Goal: Task Accomplishment & Management: Complete application form

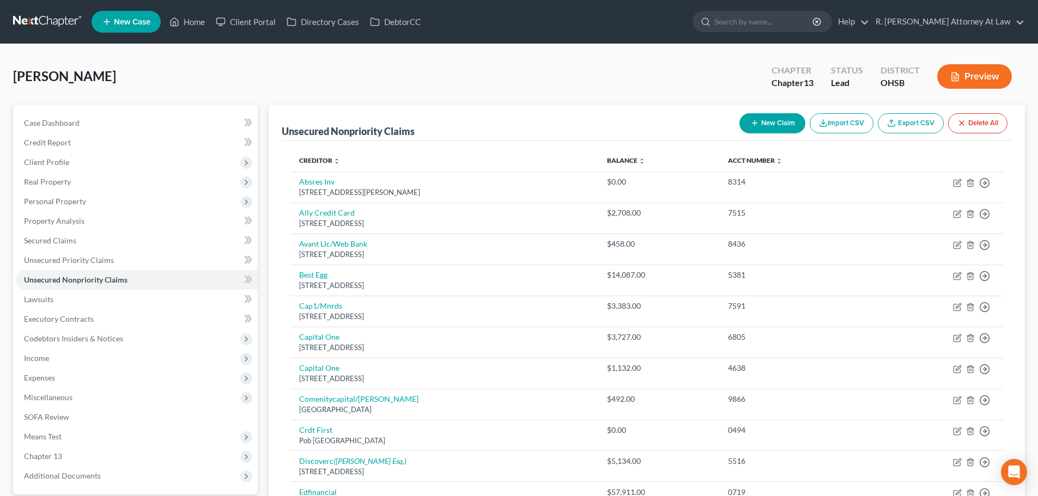
scroll to position [17, 0]
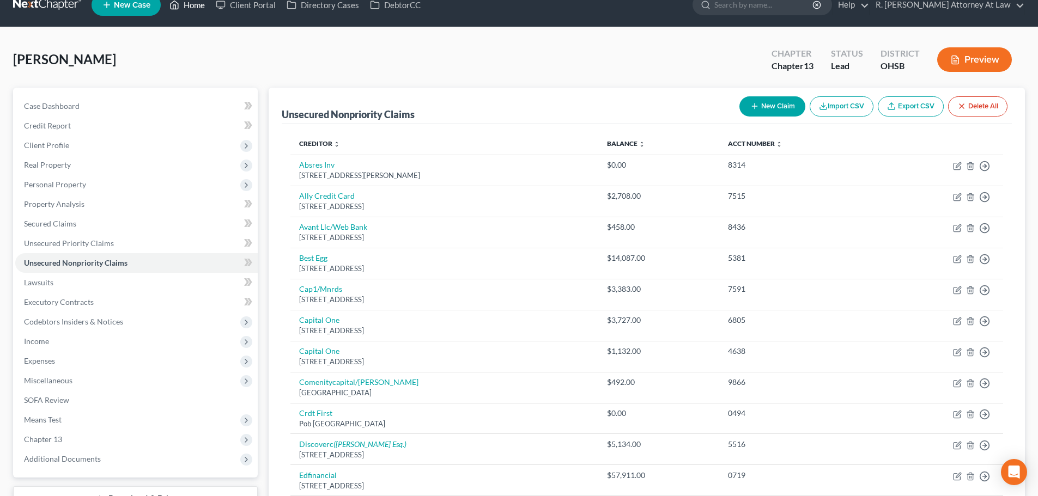
click at [186, 8] on link "Home" at bounding box center [187, 5] width 46 height 20
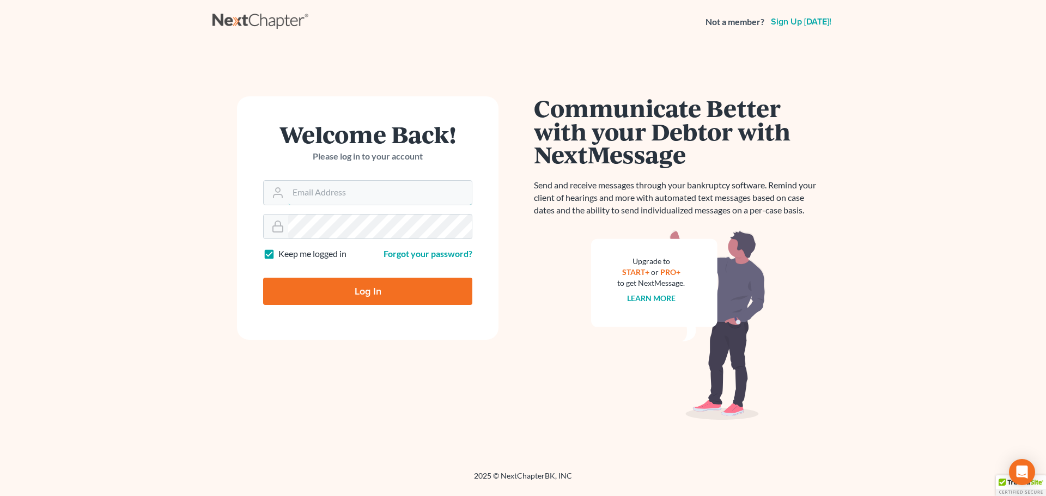
type input "[EMAIL_ADDRESS][DOMAIN_NAME]"
click at [339, 290] on input "Log In" at bounding box center [367, 291] width 209 height 27
type input "Thinking..."
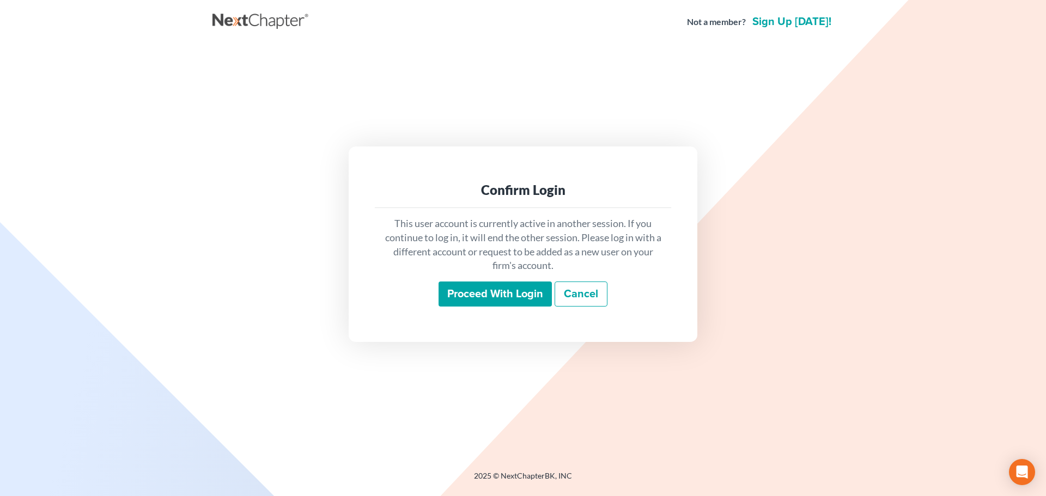
click at [490, 289] on input "Proceed with login" at bounding box center [495, 294] width 113 height 25
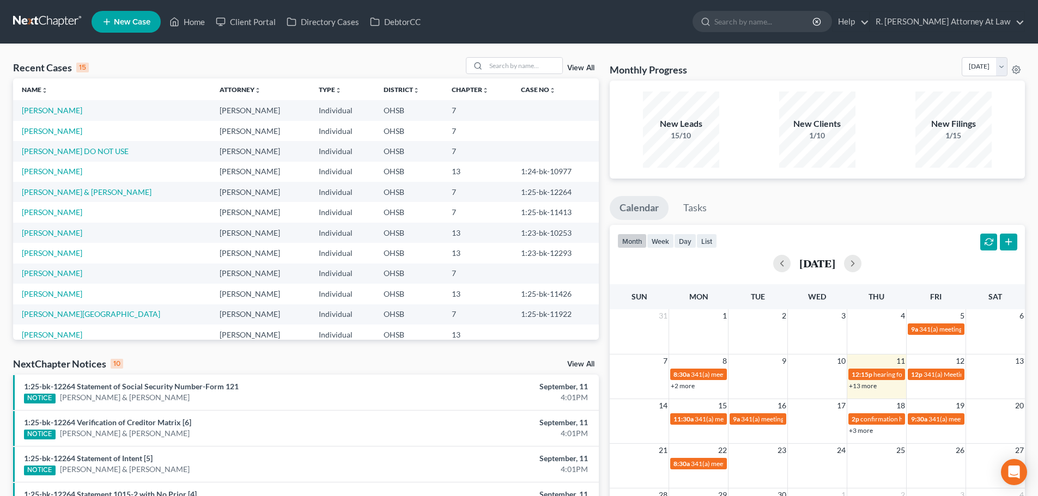
click at [112, 23] on icon at bounding box center [107, 21] width 10 height 13
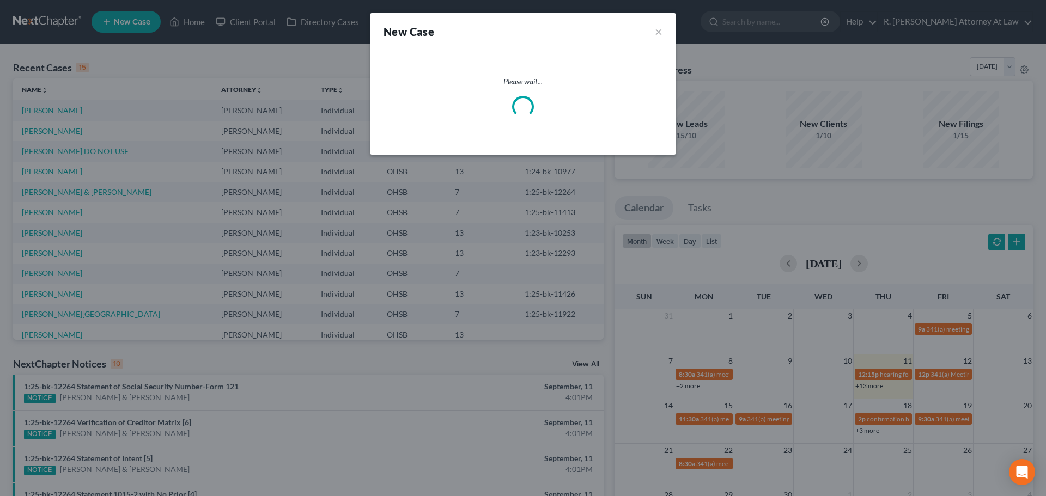
select select "62"
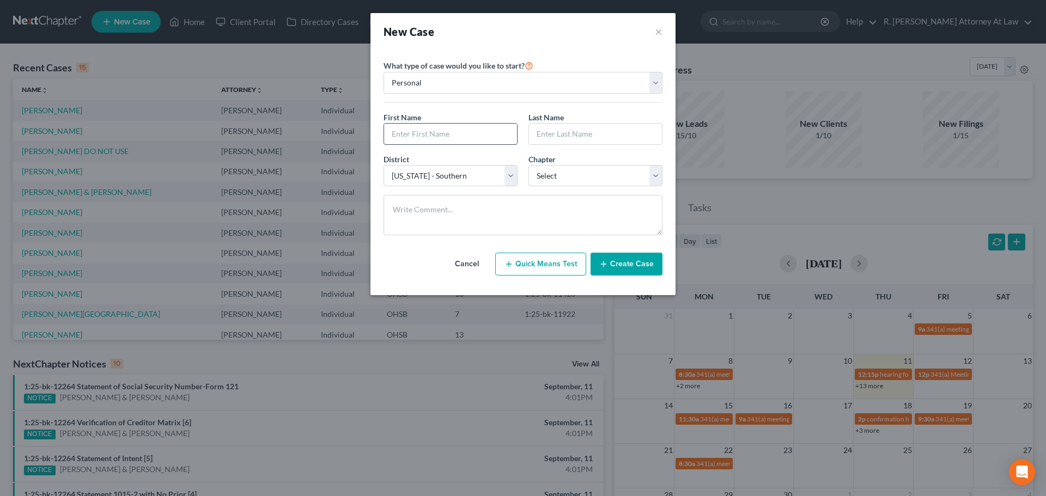
click at [454, 125] on input "text" at bounding box center [450, 134] width 133 height 21
click at [967, 9] on div "New Case × Please select case type * Bankruptcy Bankruptcy What type of case wo…" at bounding box center [523, 248] width 1046 height 496
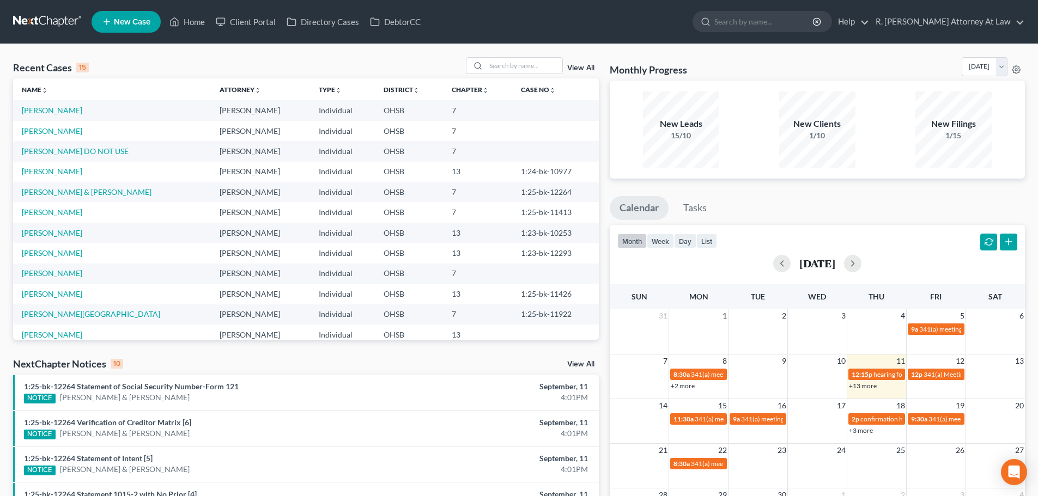
click at [137, 60] on div "Recent Cases 15 View All" at bounding box center [306, 67] width 586 height 21
click at [117, 18] on span "New Case" at bounding box center [132, 22] width 36 height 8
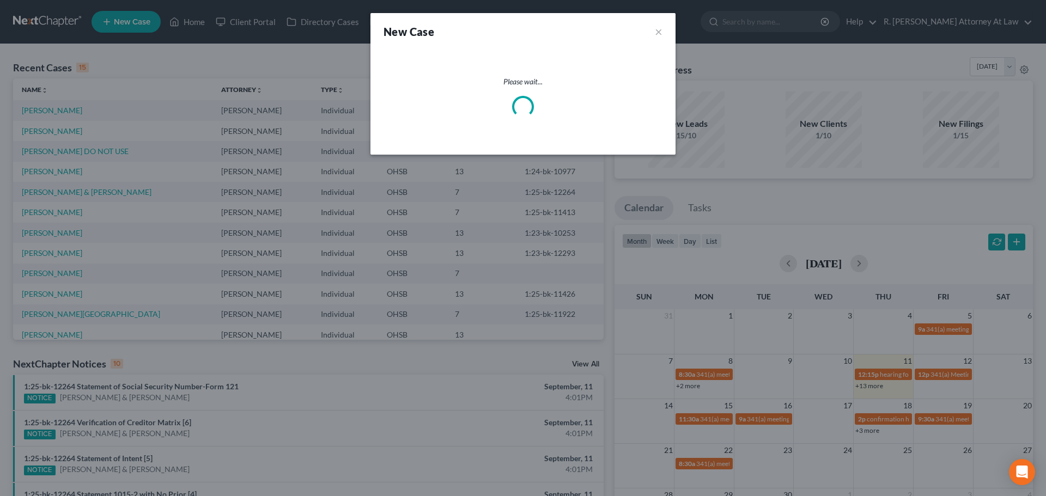
select select "62"
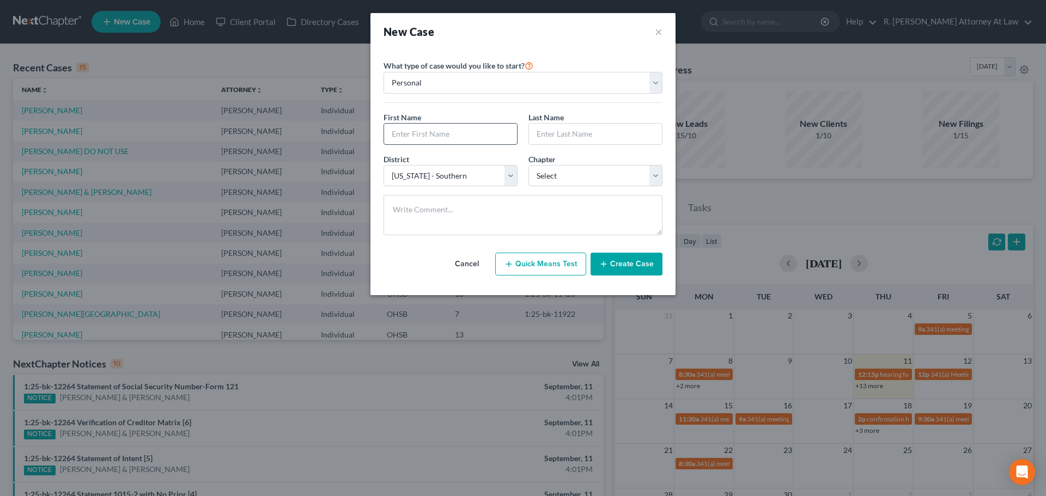
click at [402, 135] on input "text" at bounding box center [450, 134] width 133 height 21
type input "Andrew"
type input "Strobl"
click at [536, 179] on select "Select 7 11 12 13" at bounding box center [595, 176] width 134 height 22
select select "0"
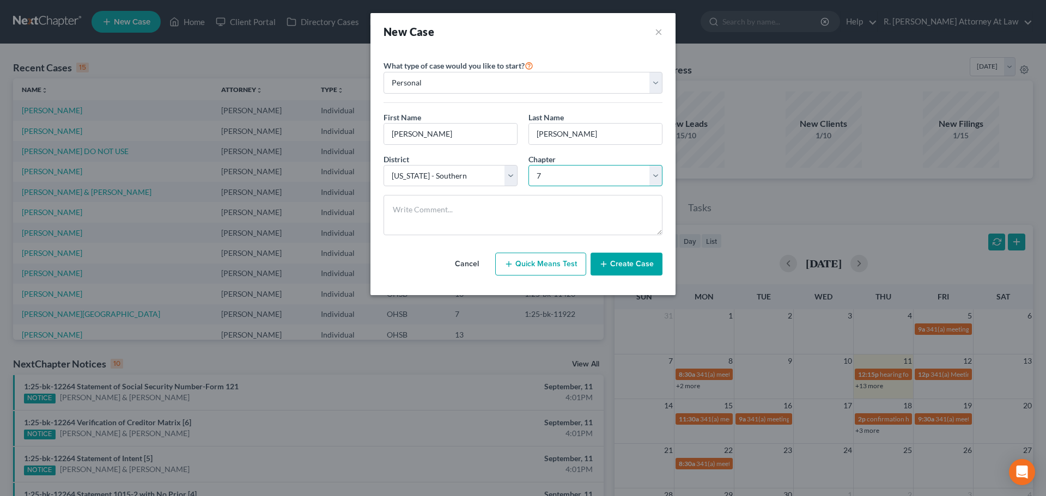
click at [528, 165] on select "Select 7 11 12 13" at bounding box center [595, 176] width 134 height 22
click at [608, 261] on icon "button" at bounding box center [603, 264] width 9 height 9
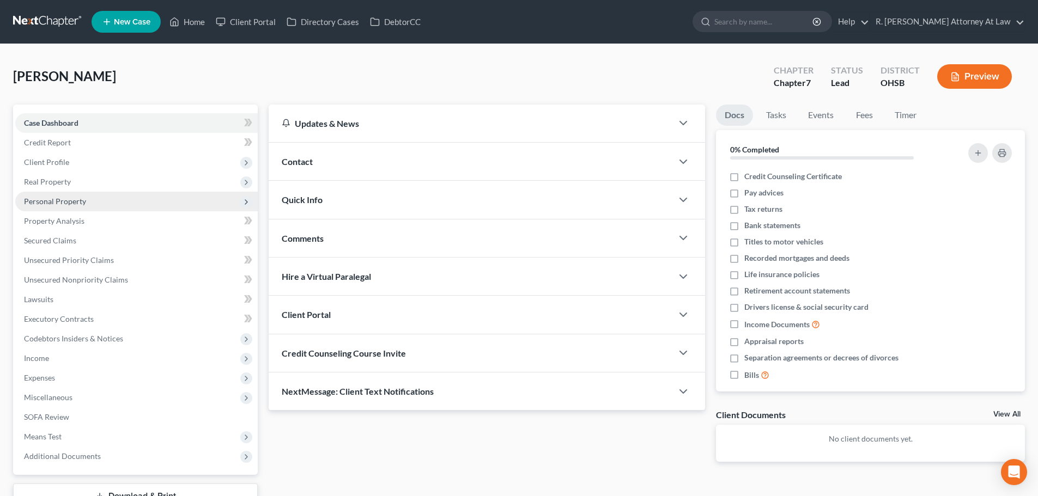
click at [36, 203] on span "Personal Property" at bounding box center [55, 201] width 62 height 9
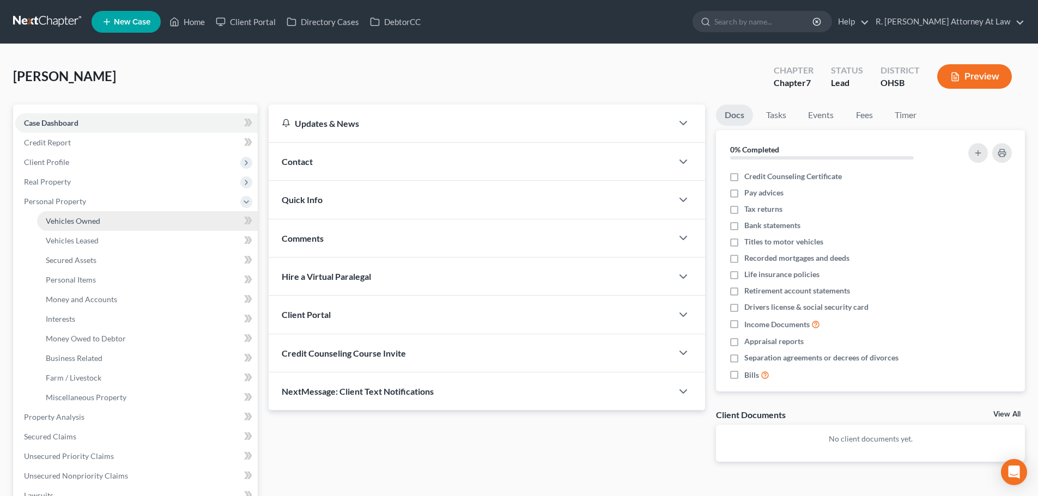
click at [54, 220] on span "Vehicles Owned" at bounding box center [73, 220] width 54 height 9
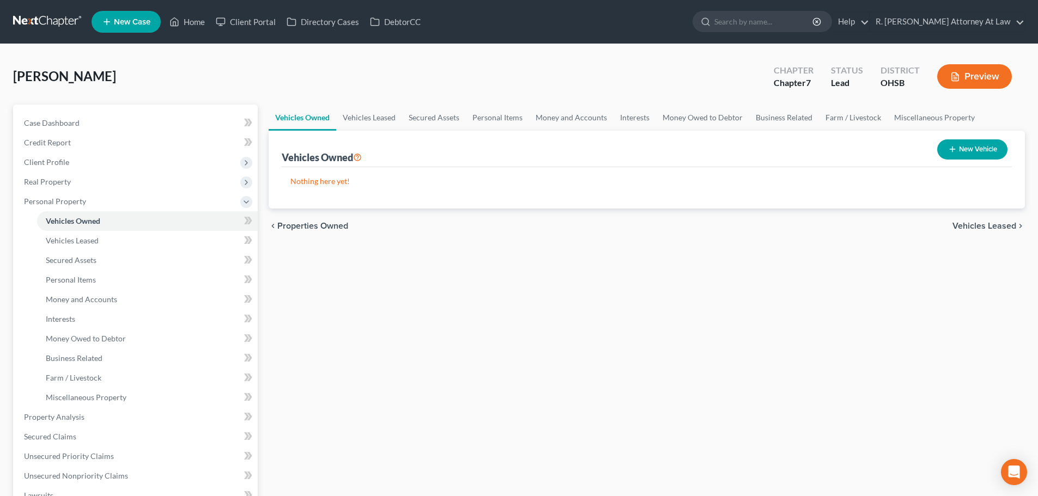
click at [956, 147] on button "New Vehicle" at bounding box center [972, 149] width 70 height 20
select select "0"
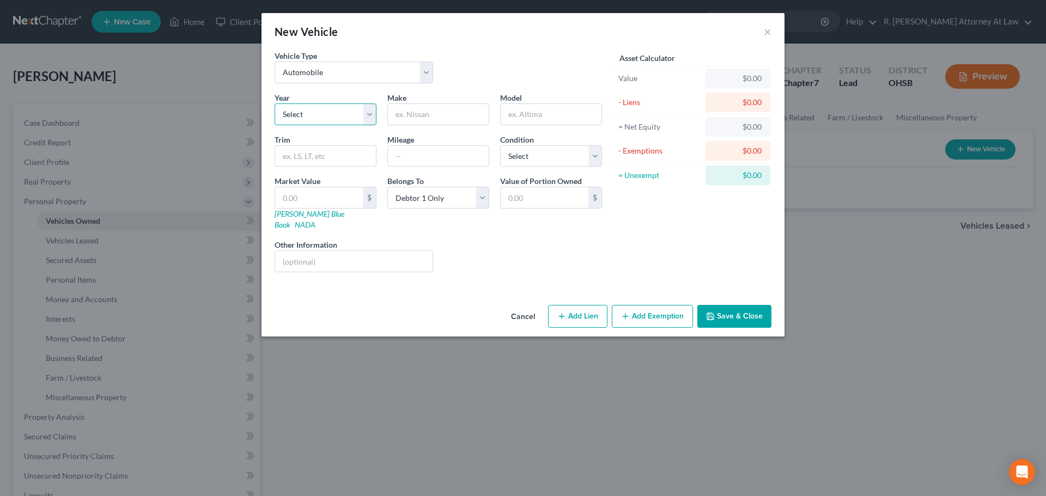
click at [339, 117] on select "Select 2026 2025 2024 2023 2022 2021 2020 2019 2018 2017 2016 2015 2014 2013 20…" at bounding box center [326, 114] width 102 height 22
select select "9"
click at [275, 103] on select "Select 2026 2025 2024 2023 2022 2021 2020 2019 2018 2017 2016 2015 2014 2013 20…" at bounding box center [326, 114] width 102 height 22
click at [422, 120] on input "text" at bounding box center [438, 114] width 101 height 21
type input "Dodge"
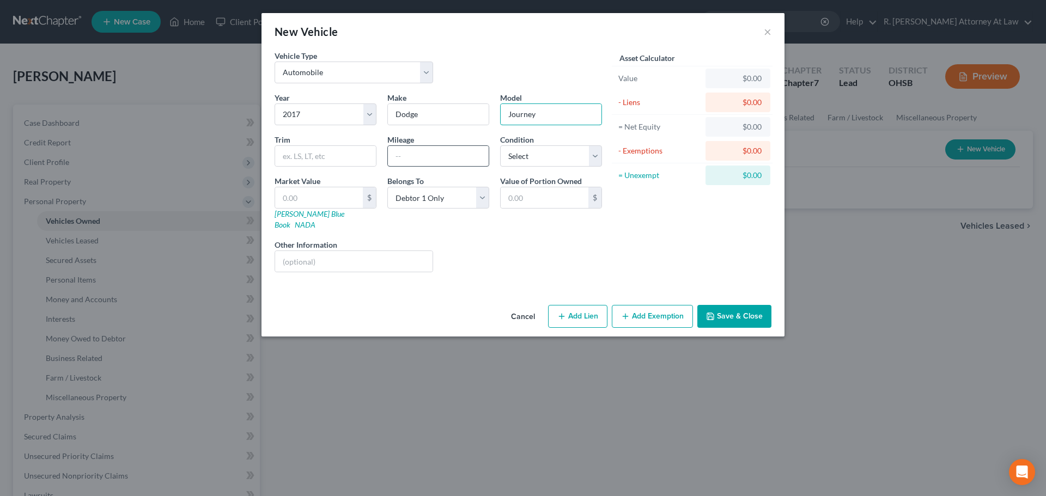
type input "Journey"
click at [404, 147] on input "text" at bounding box center [438, 156] width 101 height 21
type input "72000"
click at [346, 251] on input "text" at bounding box center [353, 261] width 157 height 21
type input "no lien// hit deer/"
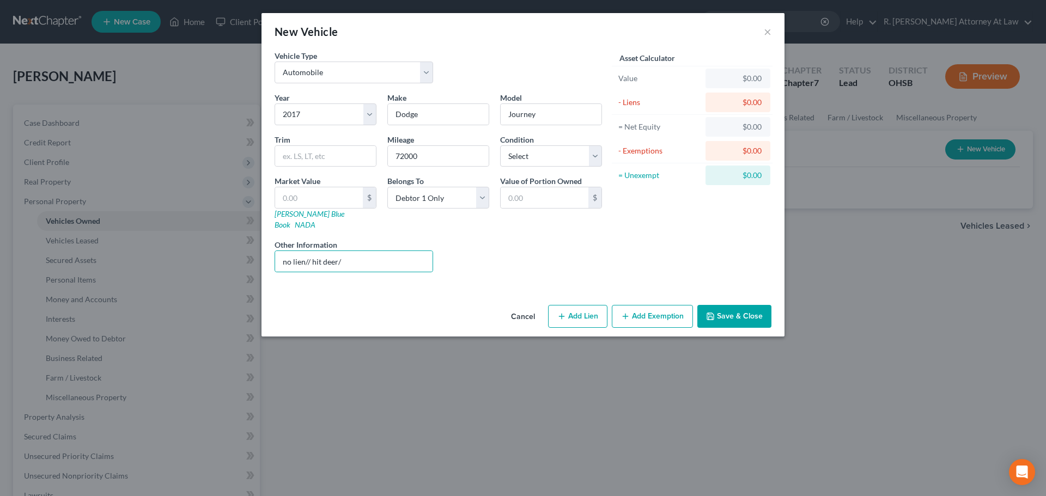
click at [724, 305] on button "Save & Close" at bounding box center [734, 316] width 74 height 23
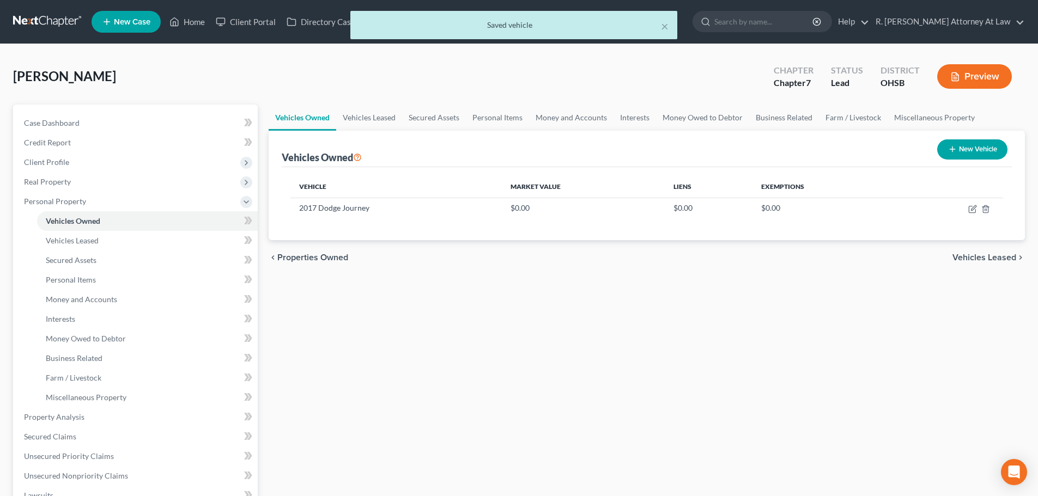
click at [959, 148] on button "New Vehicle" at bounding box center [972, 149] width 70 height 20
select select "0"
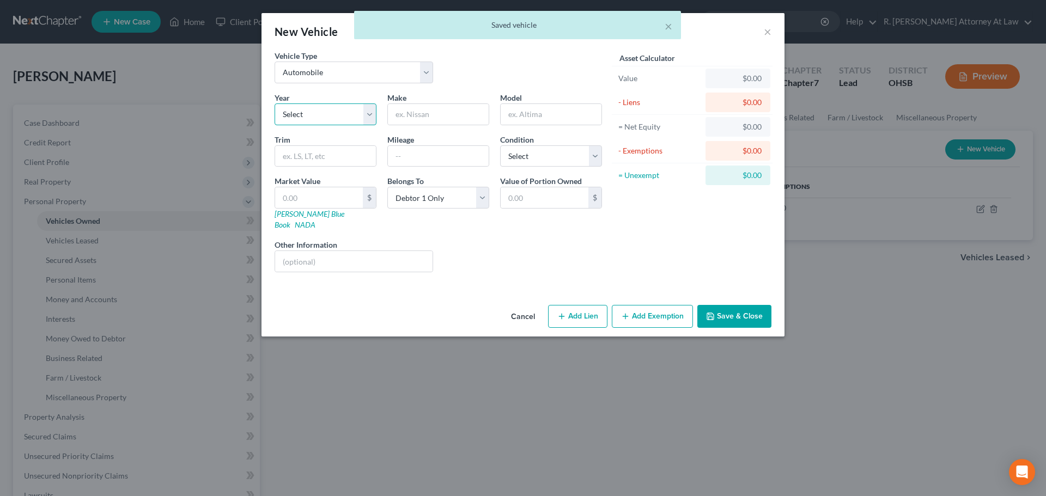
click at [313, 112] on select "Select 2026 2025 2024 2023 2022 2021 2020 2019 2018 2017 2016 2015 2014 2013 20…" at bounding box center [326, 114] width 102 height 22
select select "1"
click at [275, 103] on select "Select 2026 2025 2024 2023 2022 2021 2020 2019 2018 2017 2016 2015 2014 2013 20…" at bounding box center [326, 114] width 102 height 22
click at [413, 117] on input "text" at bounding box center [438, 114] width 101 height 21
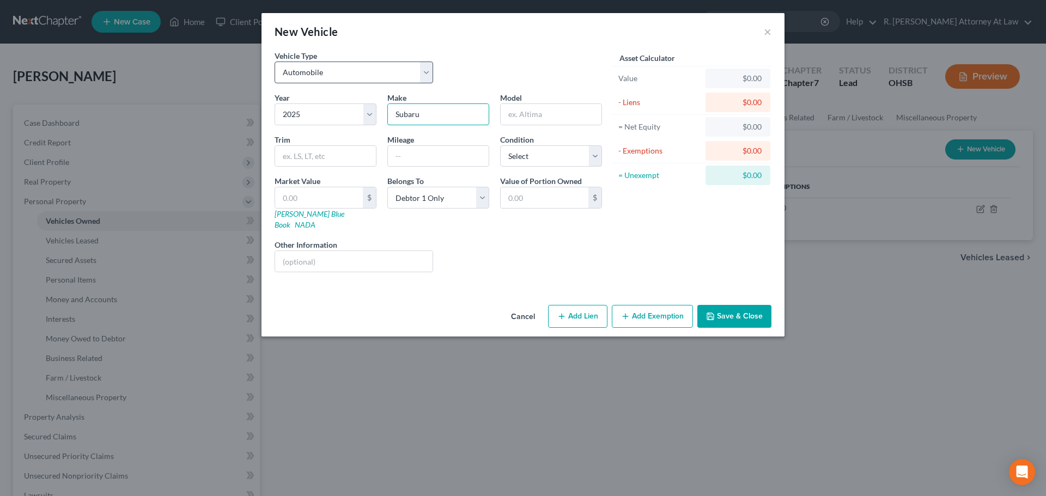
type input "Subaru"
type input "Forester"
click at [408, 151] on input "text" at bounding box center [438, 156] width 101 height 21
click at [526, 156] on select "Select Excellent Very Good Good Fair Poor" at bounding box center [551, 156] width 102 height 22
select select "2"
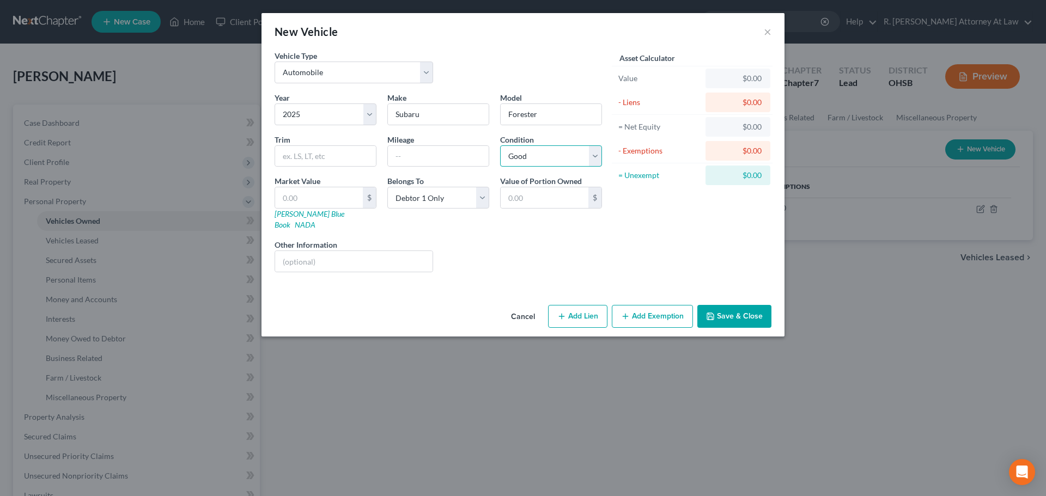
click at [500, 145] on select "Select Excellent Very Good Good Fair Poor" at bounding box center [551, 156] width 102 height 22
click at [423, 162] on input "text" at bounding box center [438, 156] width 101 height 21
type input "6000"
click at [479, 239] on div "Liens Select" at bounding box center [523, 255] width 169 height 33
click at [729, 307] on button "Save & Close" at bounding box center [734, 316] width 74 height 23
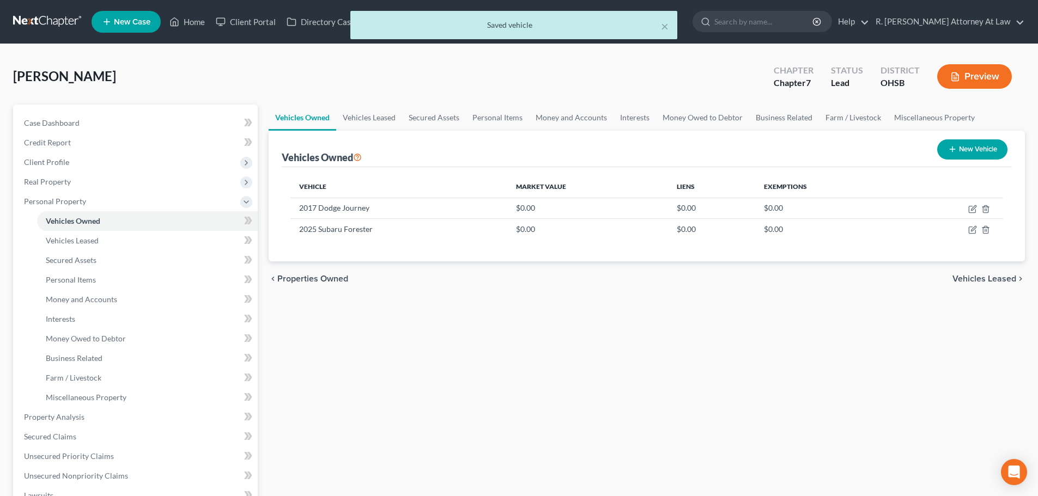
click at [953, 151] on icon "button" at bounding box center [952, 149] width 9 height 9
select select "0"
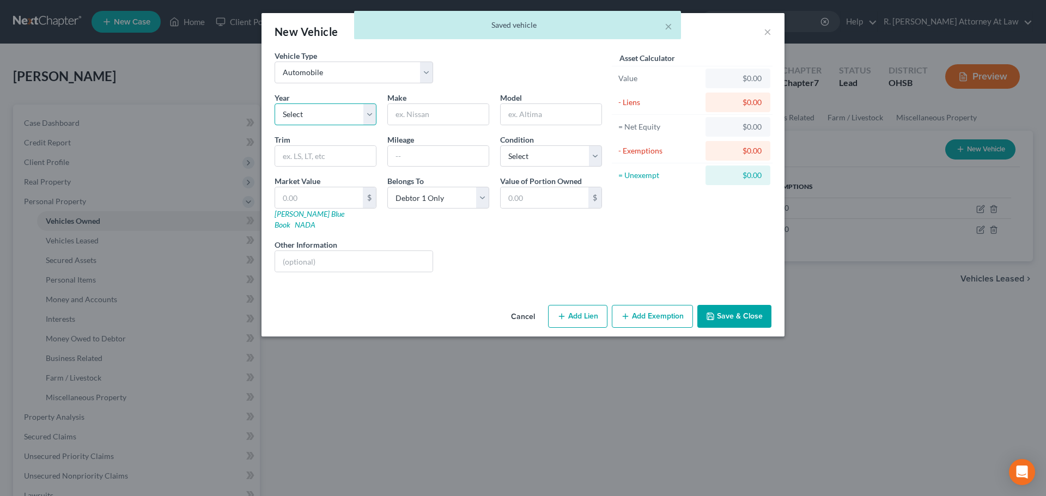
click at [288, 121] on select "Select 2026 2025 2024 2023 2022 2021 2020 2019 2018 2017 2016 2015 2014 2013 20…" at bounding box center [326, 114] width 102 height 22
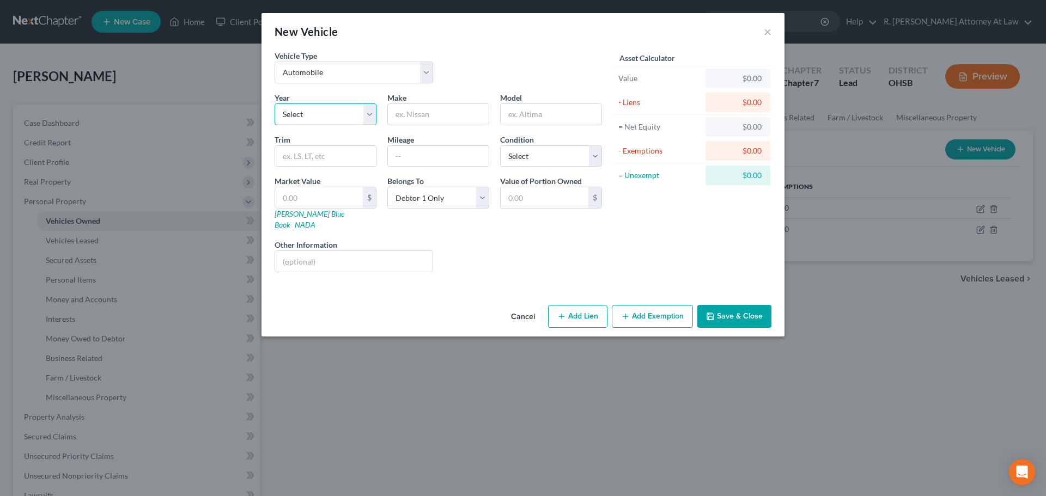
select select "62"
click at [275, 103] on select "Select 2026 2025 2024 2023 2022 2021 2020 2019 2018 2017 2016 2015 2014 2013 20…" at bounding box center [326, 114] width 102 height 22
click at [415, 114] on input "text" at bounding box center [438, 114] width 101 height 21
type input "Ford"
type input "`F100"
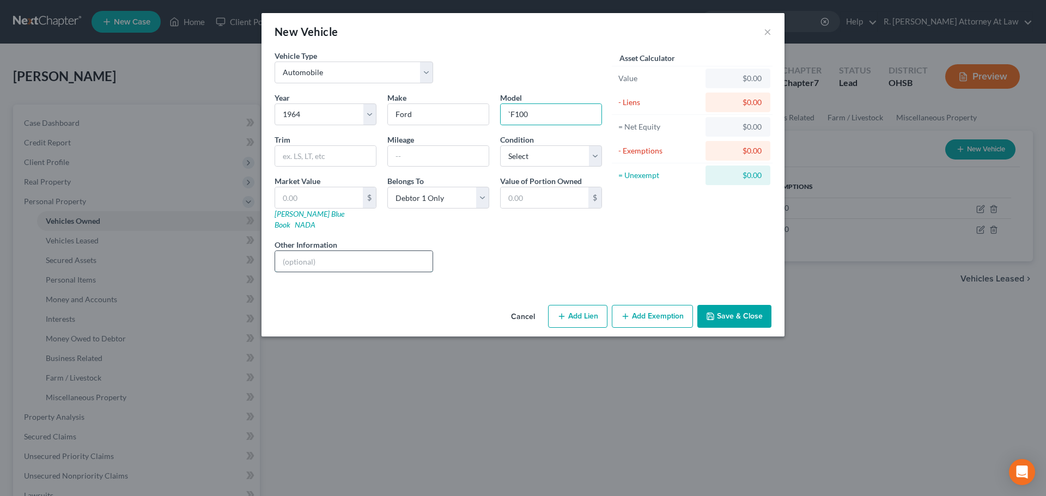
drag, startPoint x: 313, startPoint y: 253, endPoint x: 315, endPoint y: 244, distance: 9.7
click at [313, 253] on input "text" at bounding box center [353, 261] width 157 height 21
type input "1500 project car"
click at [721, 305] on button "Save & Close" at bounding box center [734, 316] width 74 height 23
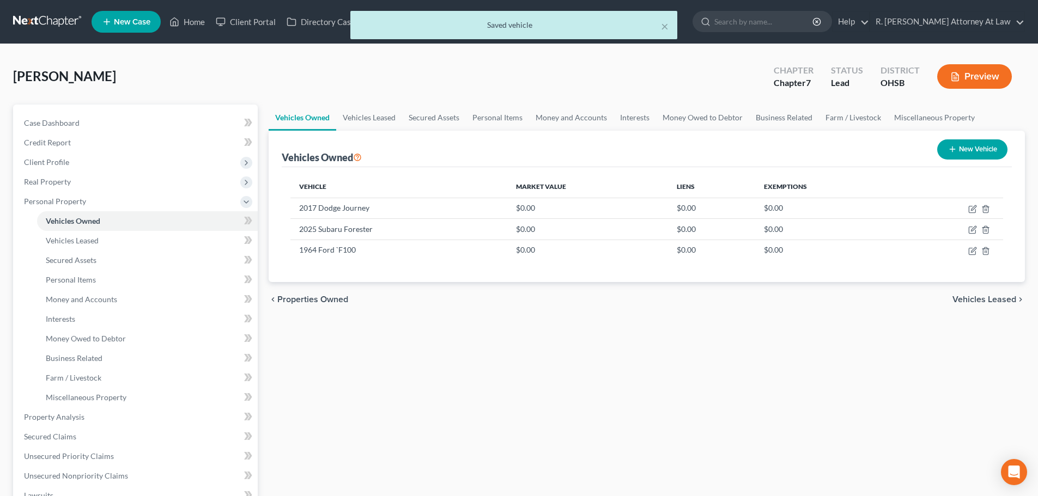
click at [957, 149] on button "New Vehicle" at bounding box center [972, 149] width 70 height 20
select select "0"
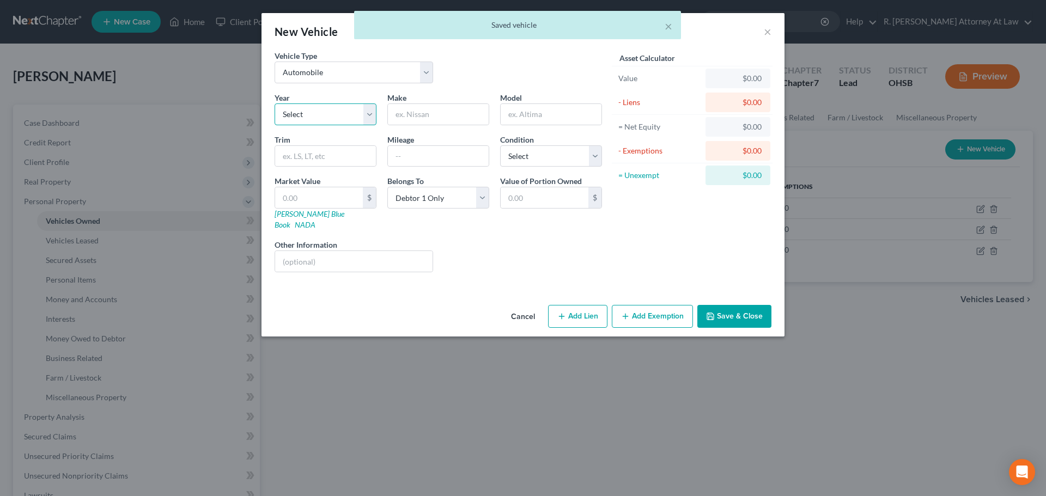
click at [320, 110] on select "Select 2026 2025 2024 2023 2022 2021 2020 2019 2018 2017 2016 2015 2014 2013 20…" at bounding box center [326, 114] width 102 height 22
select select "15"
click at [275, 103] on select "Select 2026 2025 2024 2023 2022 2021 2020 2019 2018 2017 2016 2015 2014 2013 20…" at bounding box center [326, 114] width 102 height 22
click at [422, 117] on input "text" at bounding box center [438, 114] width 101 height 21
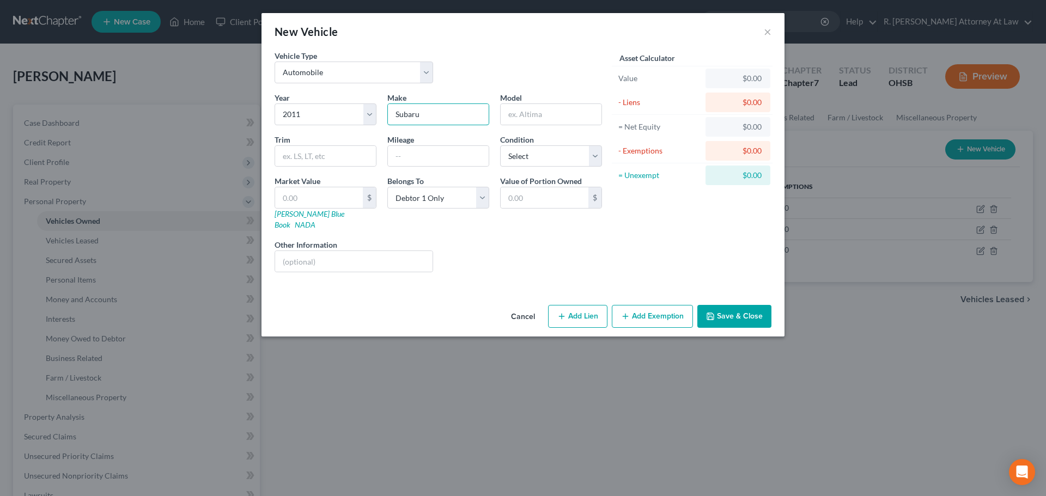
type input "Subaru"
type input "Outback"
click at [305, 197] on input "text" at bounding box center [319, 197] width 88 height 21
type input "3"
type input "3.00"
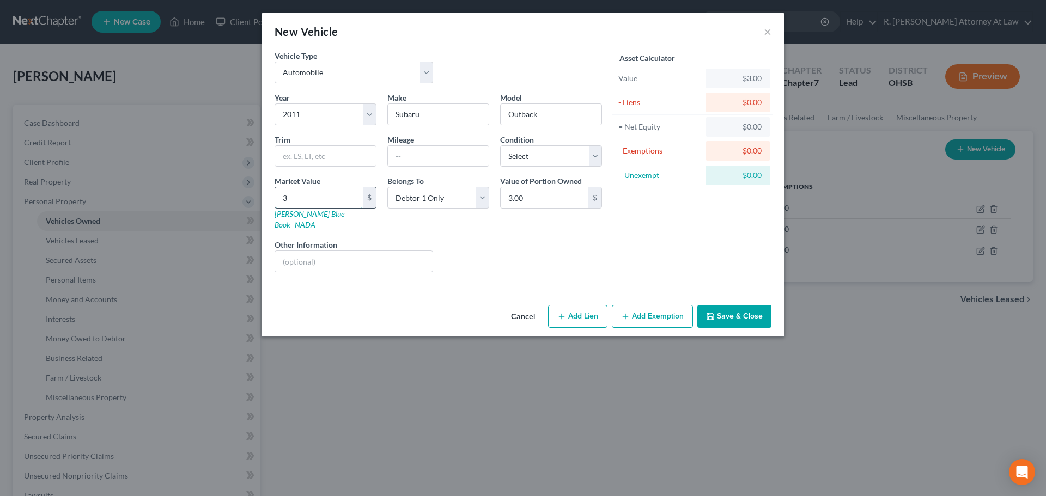
type input "30"
type input "30.00"
type input "300"
type input "300.00"
type input "3000"
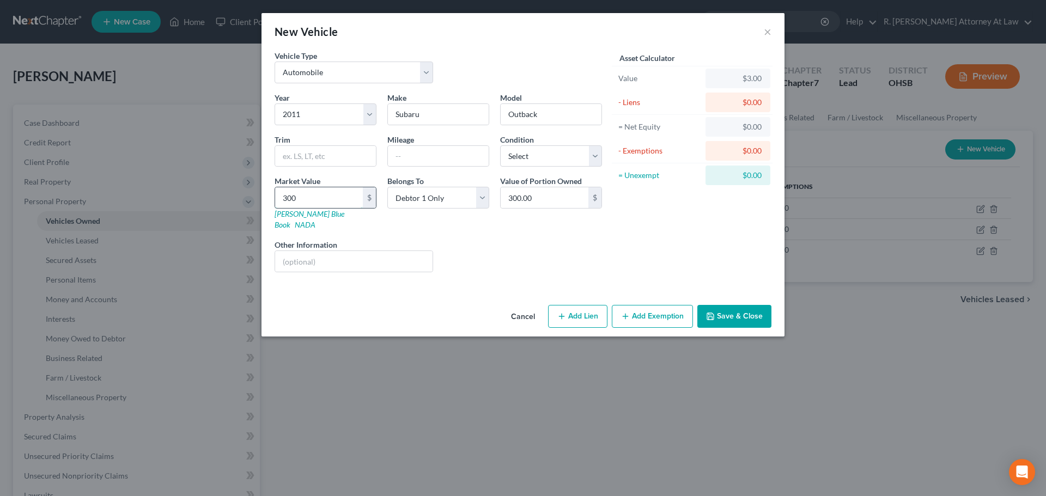
type input "3,000.00"
type input "3,000"
click at [307, 251] on input "text" at bounding box center [353, 261] width 157 height 21
type input "no lien"
click at [716, 309] on button "Save & Close" at bounding box center [734, 316] width 74 height 23
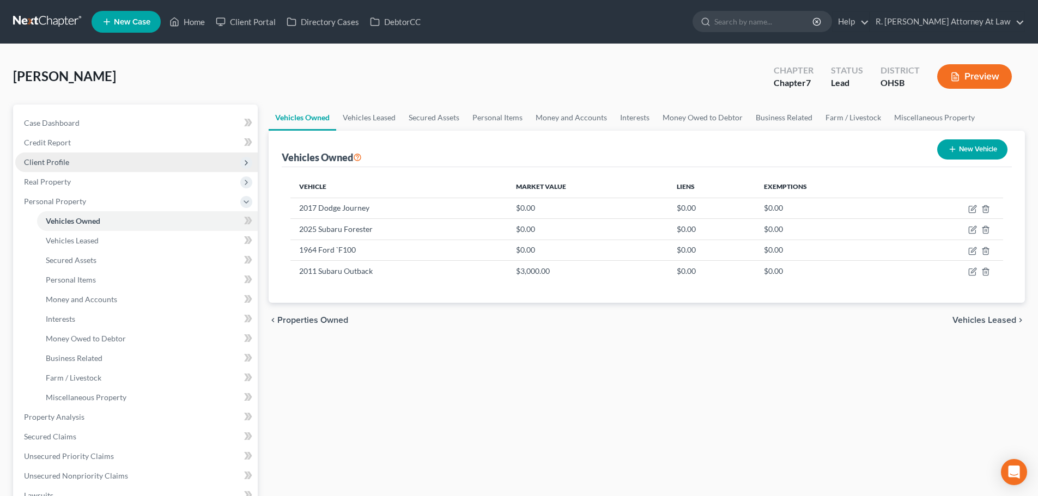
click at [31, 158] on span "Client Profile" at bounding box center [46, 161] width 45 height 9
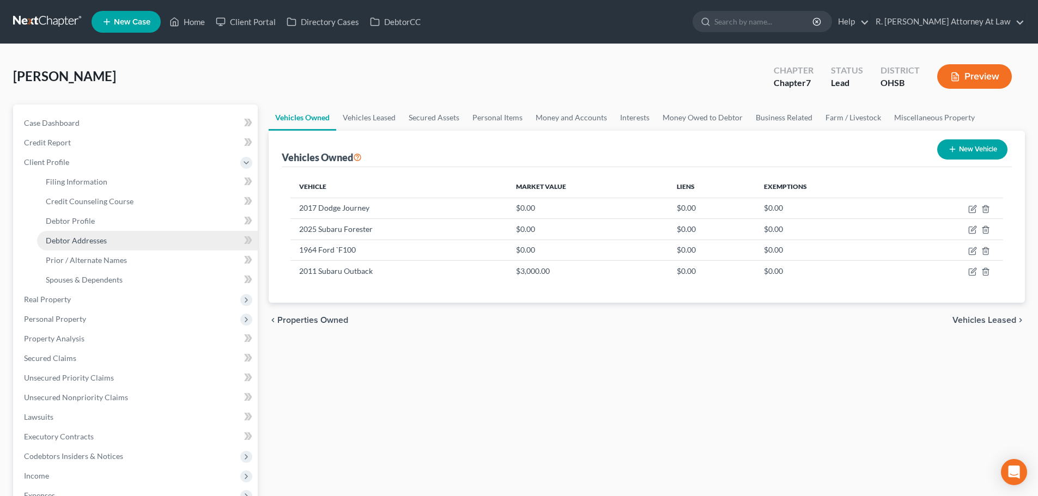
click at [71, 236] on span "Debtor Addresses" at bounding box center [76, 240] width 61 height 9
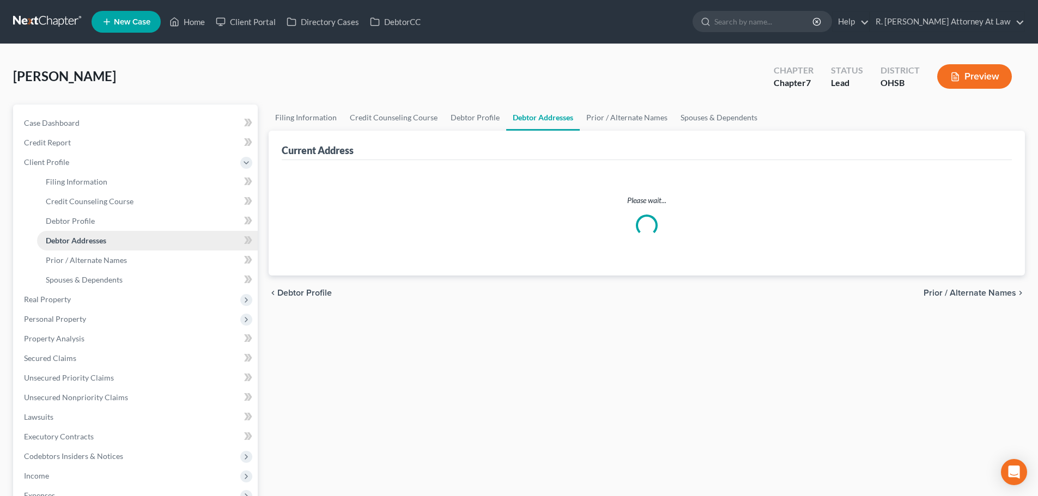
select select "0"
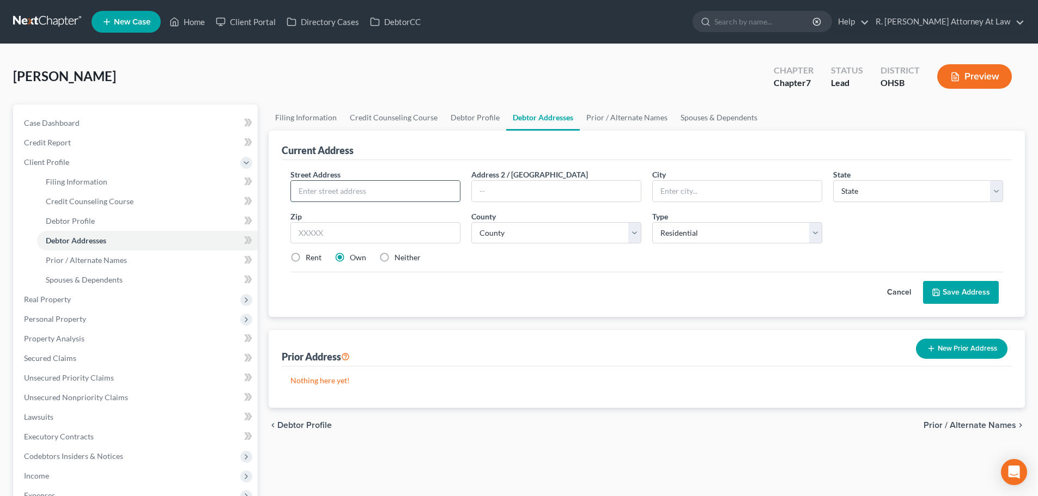
click at [336, 190] on input "text" at bounding box center [375, 191] width 169 height 21
type input "1815 Amarillo Drive"
type input "45013"
type input "Hamilton"
select select "36"
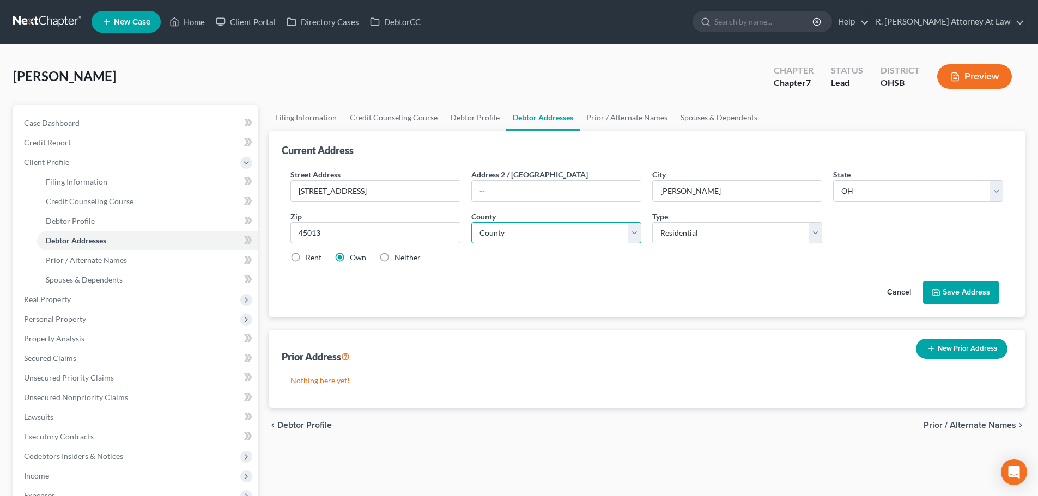
click at [549, 232] on select "County Adams County Allen County Ashland County Ashtabula County Athens County …" at bounding box center [556, 233] width 170 height 22
select select "8"
click at [471, 222] on select "County Adams County Allen County Ashland County Ashtabula County Athens County …" at bounding box center [556, 233] width 170 height 22
click at [947, 295] on button "Save Address" at bounding box center [961, 292] width 76 height 23
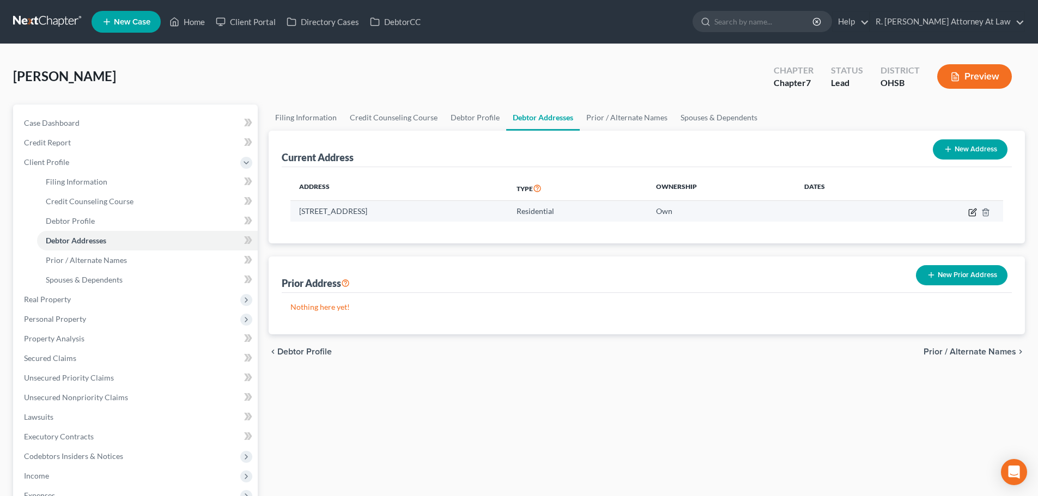
click at [969, 212] on icon "button" at bounding box center [972, 212] width 7 height 7
select select "36"
select select "8"
select select "0"
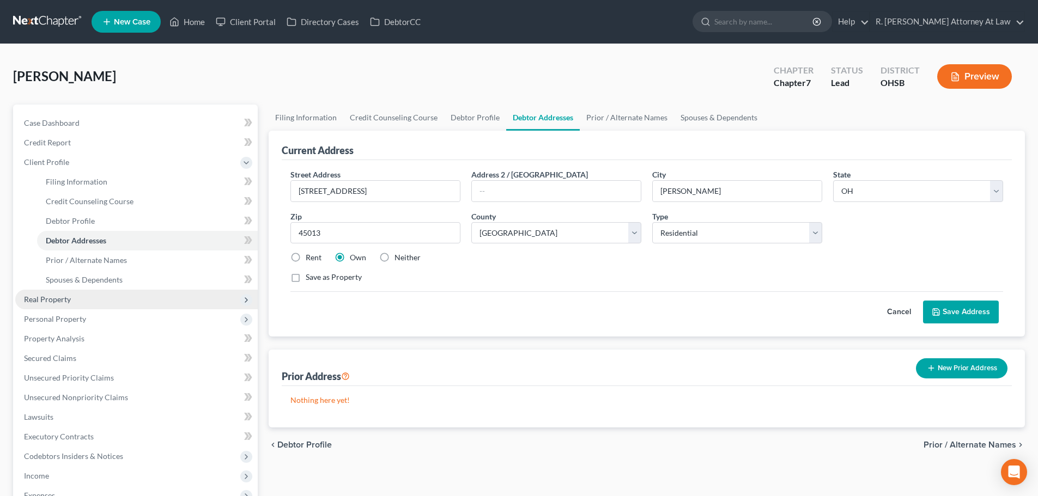
click at [48, 296] on span "Real Property" at bounding box center [47, 299] width 47 height 9
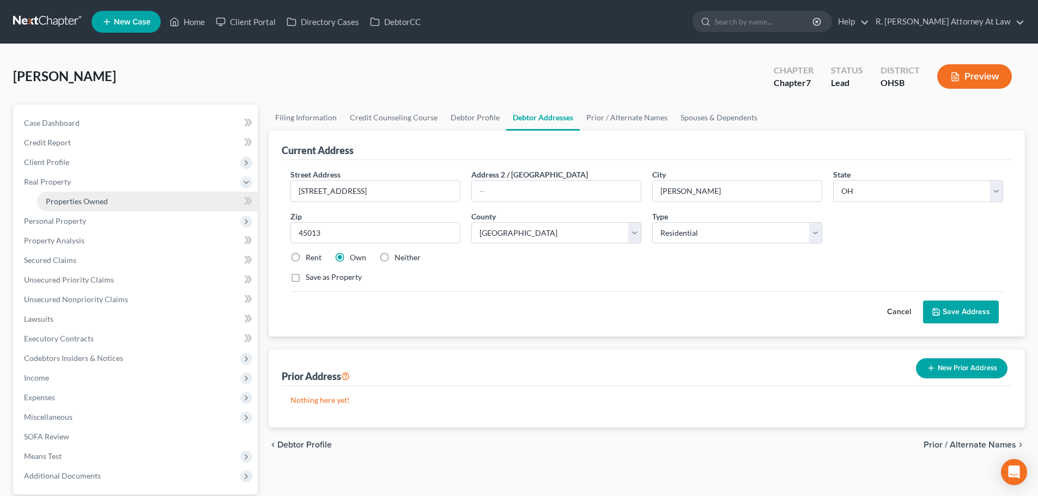
click at [70, 203] on span "Properties Owned" at bounding box center [77, 201] width 62 height 9
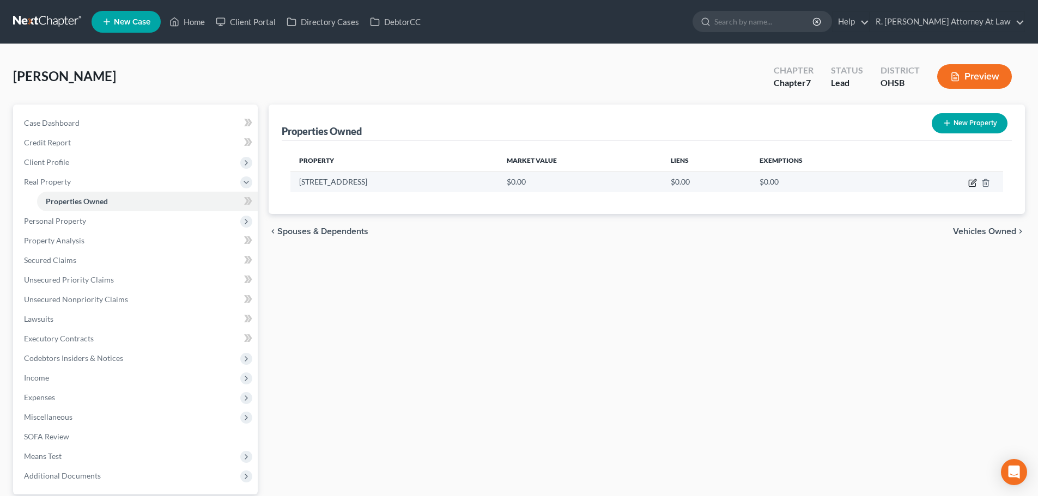
click at [972, 184] on icon "button" at bounding box center [973, 181] width 5 height 5
select select "36"
select select "8"
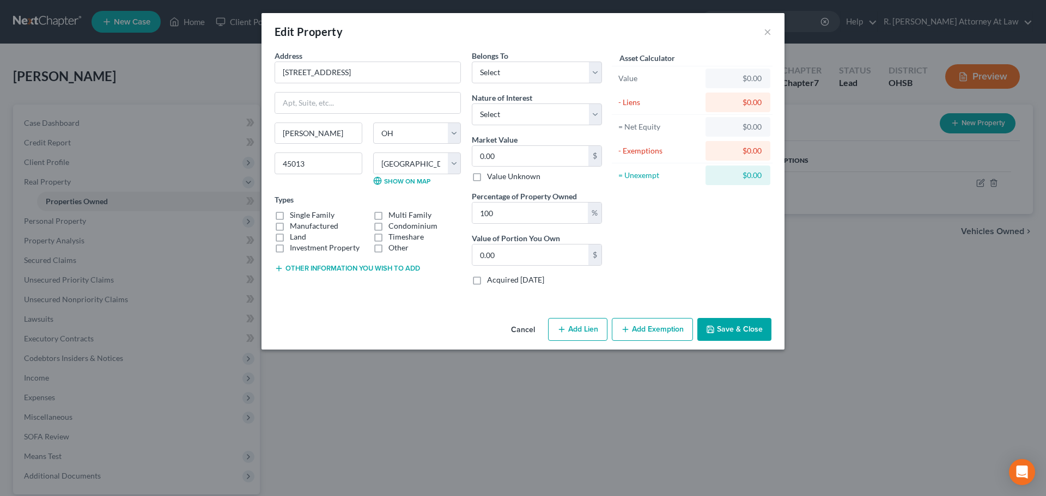
click at [290, 216] on label "Single Family" at bounding box center [312, 215] width 45 height 11
click at [294, 216] on input "Single Family" at bounding box center [297, 213] width 7 height 7
checkbox input "true"
click at [336, 267] on button "Other information you wish to add" at bounding box center [347, 268] width 145 height 9
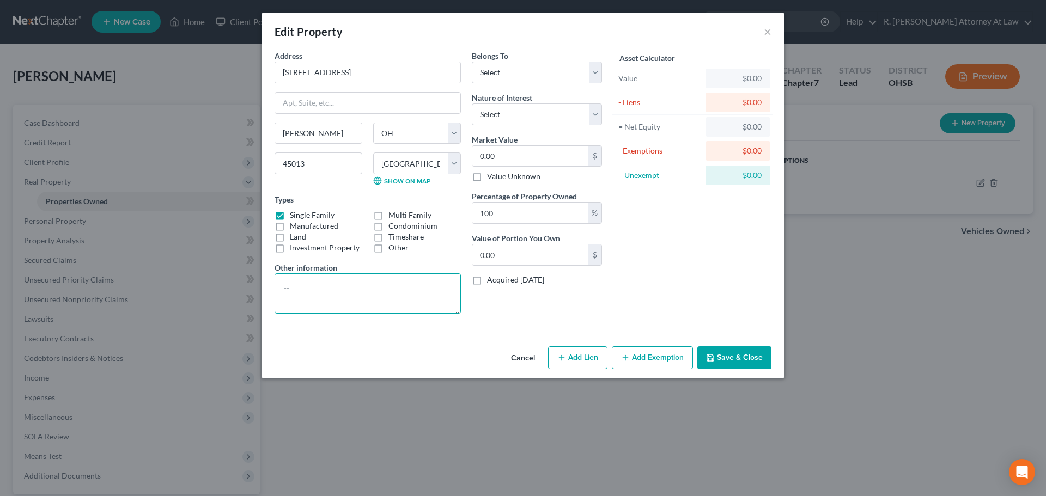
click at [332, 279] on textarea at bounding box center [368, 293] width 186 height 40
type textarea "243700 Zillow"
click at [736, 358] on button "Save & Close" at bounding box center [734, 357] width 74 height 23
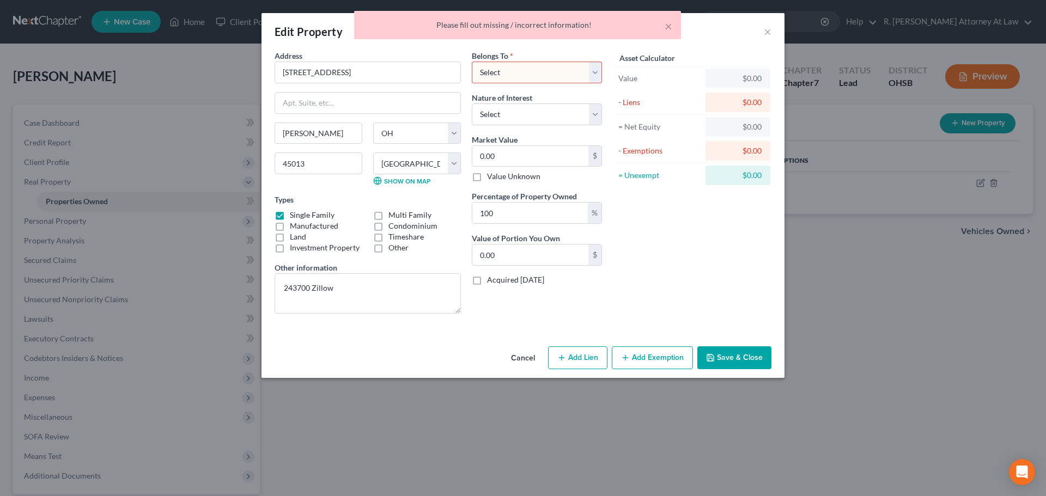
click at [487, 67] on select "Select Debtor 1 Only Debtor 2 Only Debtor 1 And Debtor 2 Only At Least One Of T…" at bounding box center [537, 73] width 130 height 22
select select "2"
click at [472, 62] on select "Select Debtor 1 Only Debtor 2 Only Debtor 1 And Debtor 2 Only At Least One Of T…" at bounding box center [537, 73] width 130 height 22
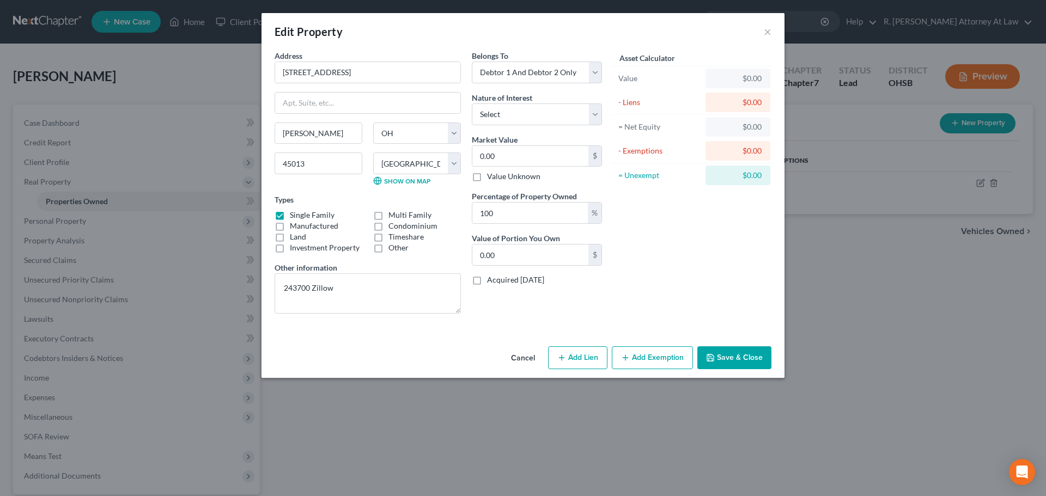
click at [651, 357] on button "Add Exemption" at bounding box center [652, 357] width 81 height 23
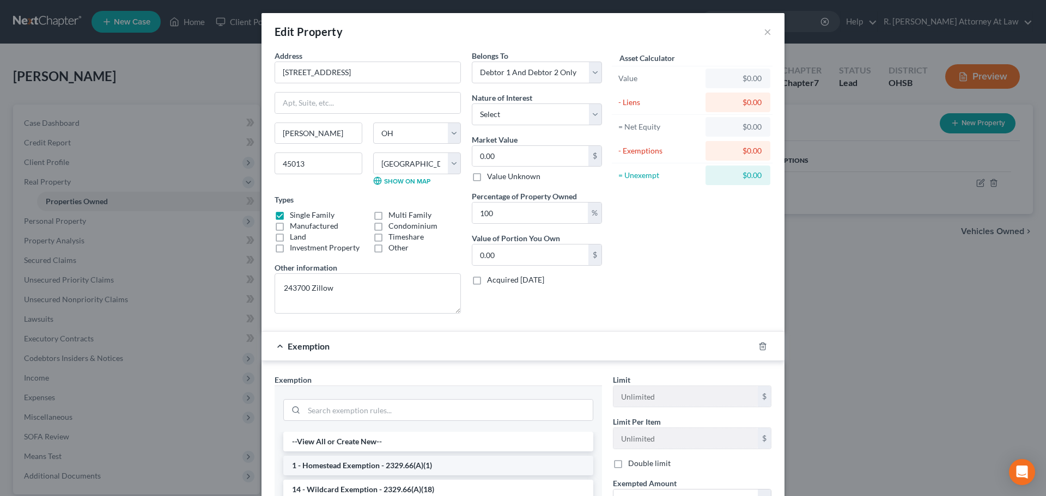
click at [339, 464] on li "1 - Homestead Exemption - 2329.66(A)(1)" at bounding box center [438, 466] width 310 height 20
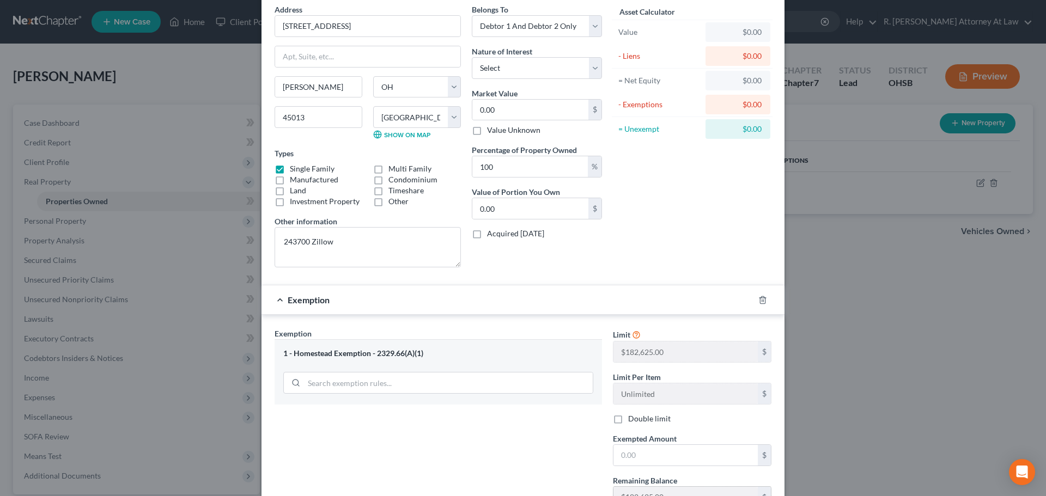
scroll to position [109, 0]
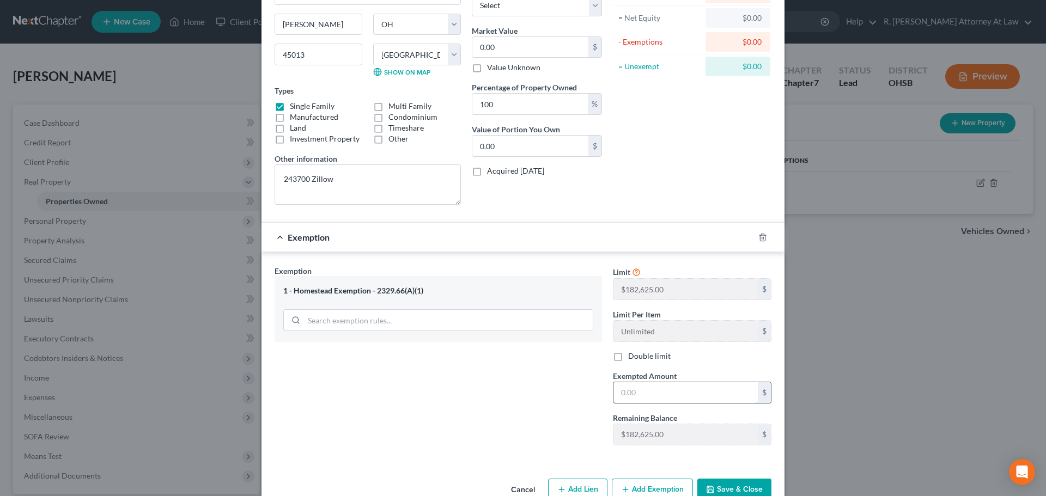
click at [626, 391] on input "text" at bounding box center [685, 392] width 144 height 21
type input "1,8262"
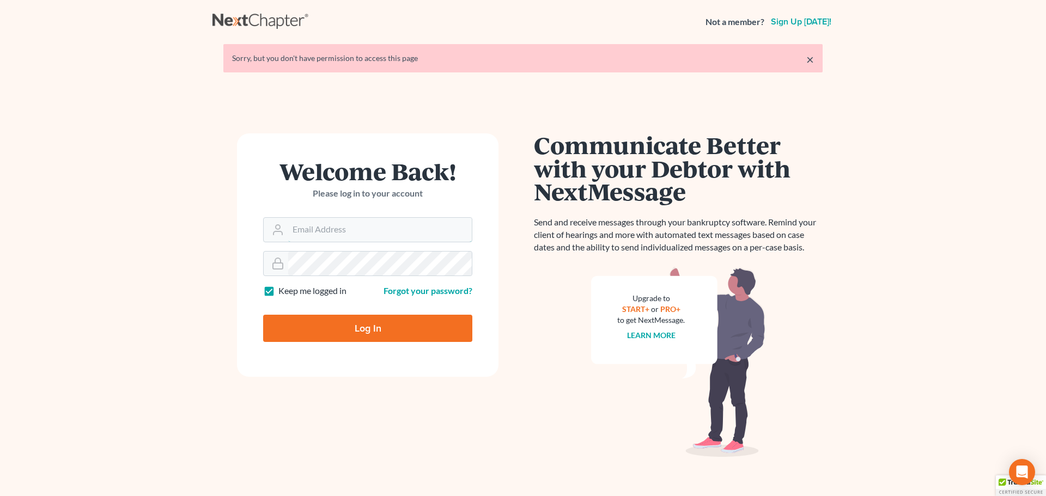
type input "[EMAIL_ADDRESS][DOMAIN_NAME]"
click at [388, 321] on input "Log In" at bounding box center [367, 328] width 209 height 27
type input "Thinking..."
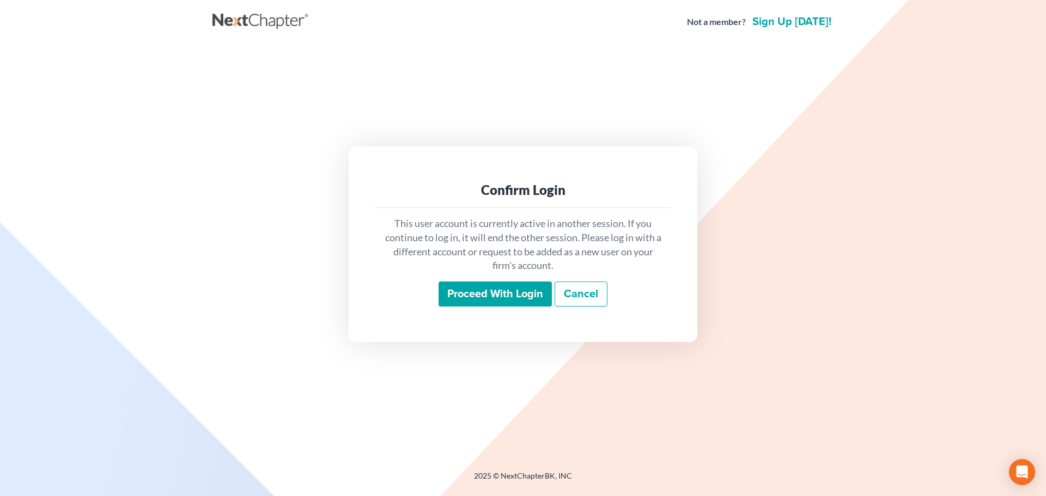
click at [500, 296] on input "Proceed with login" at bounding box center [495, 294] width 113 height 25
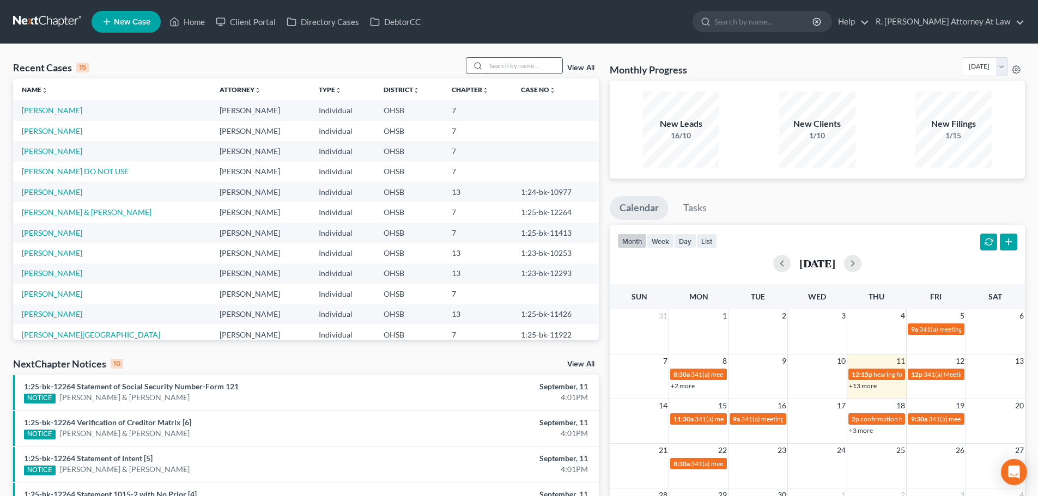
click at [492, 68] on input "search" at bounding box center [524, 66] width 76 height 16
type input "laCKINGS"
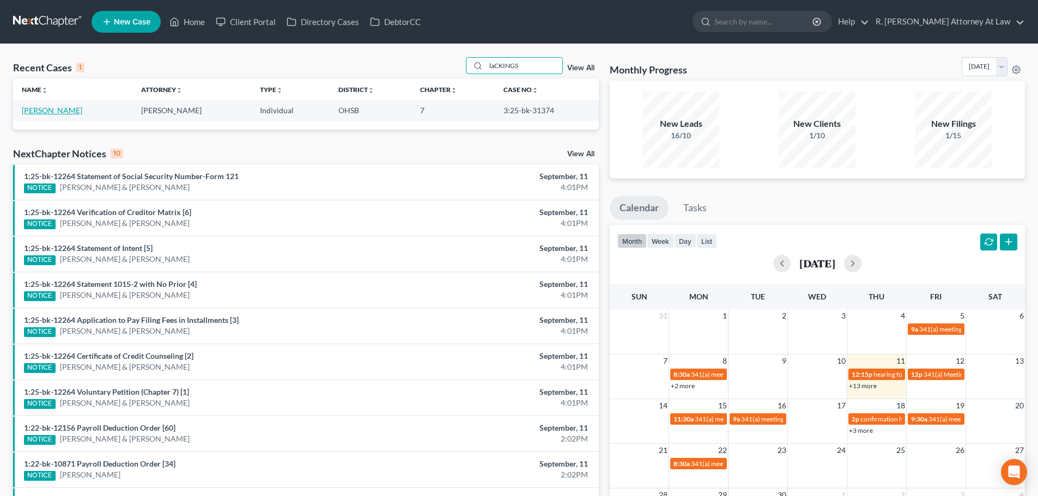
click at [39, 110] on link "Lackings, Latrice" at bounding box center [52, 110] width 60 height 9
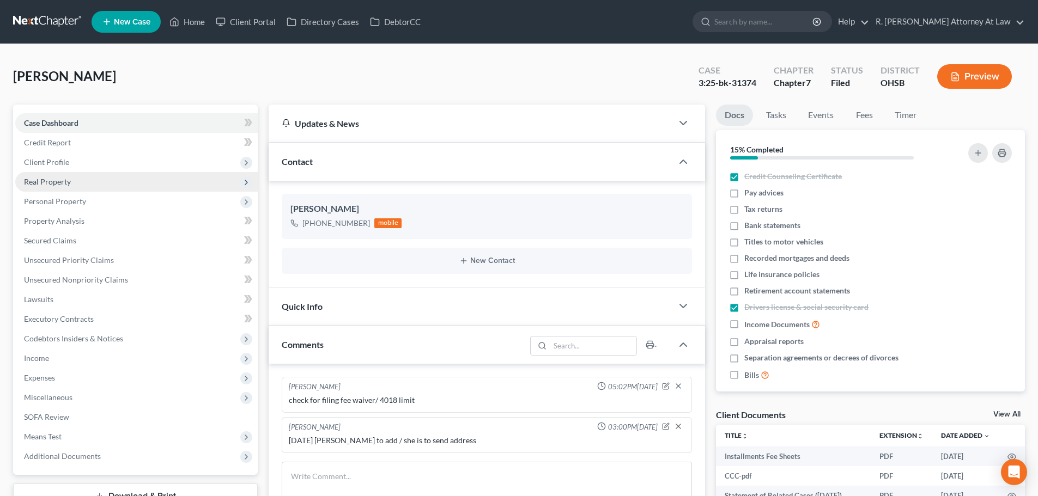
click at [41, 175] on span "Real Property" at bounding box center [136, 182] width 242 height 20
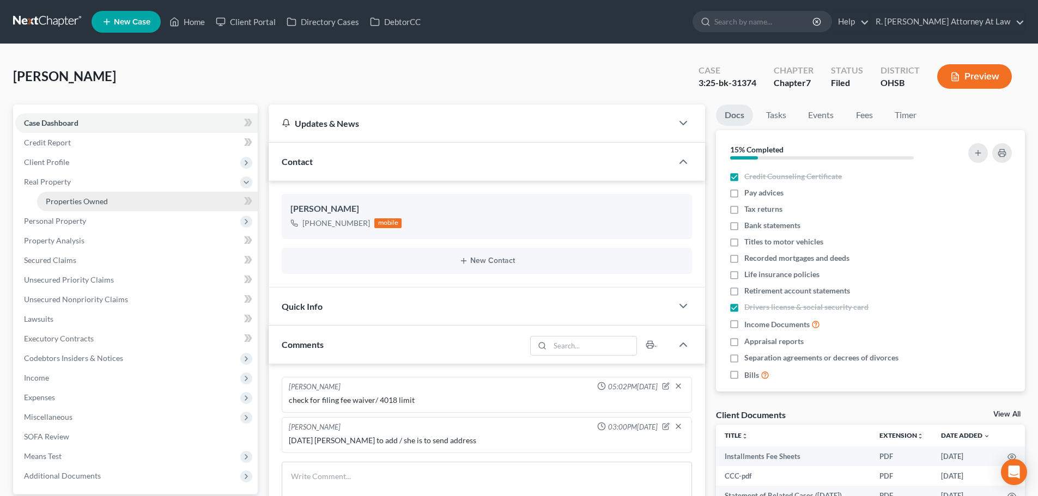
click at [65, 199] on span "Properties Owned" at bounding box center [77, 201] width 62 height 9
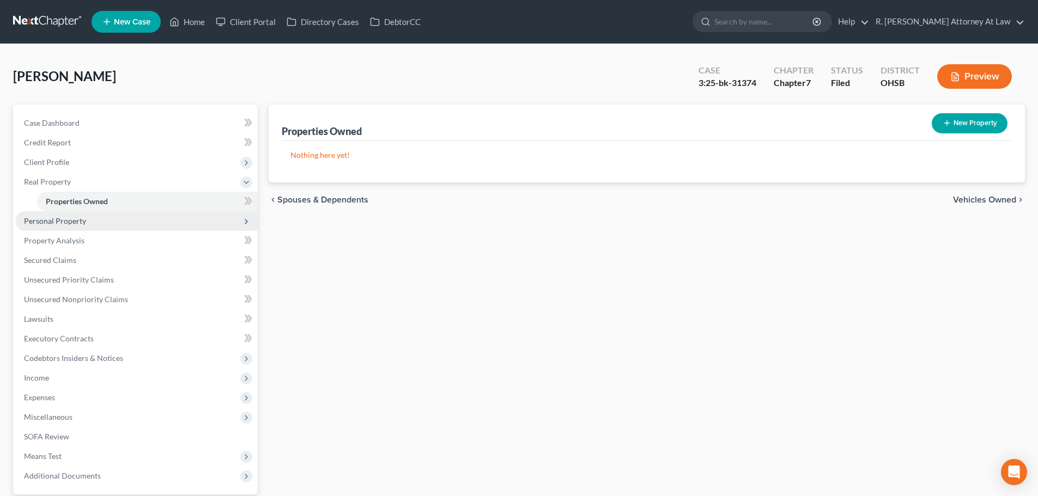
click at [64, 227] on span "Personal Property" at bounding box center [136, 221] width 242 height 20
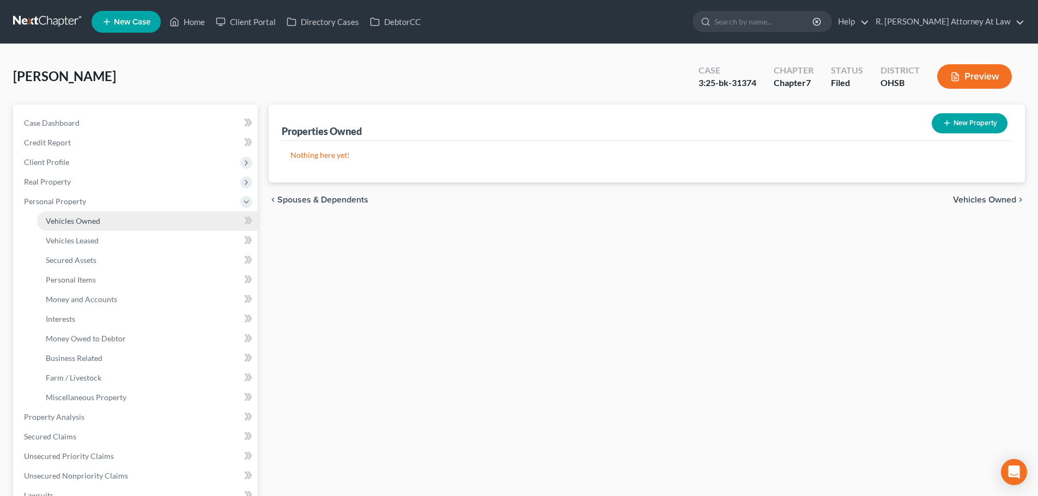
click at [69, 224] on span "Vehicles Owned" at bounding box center [73, 220] width 54 height 9
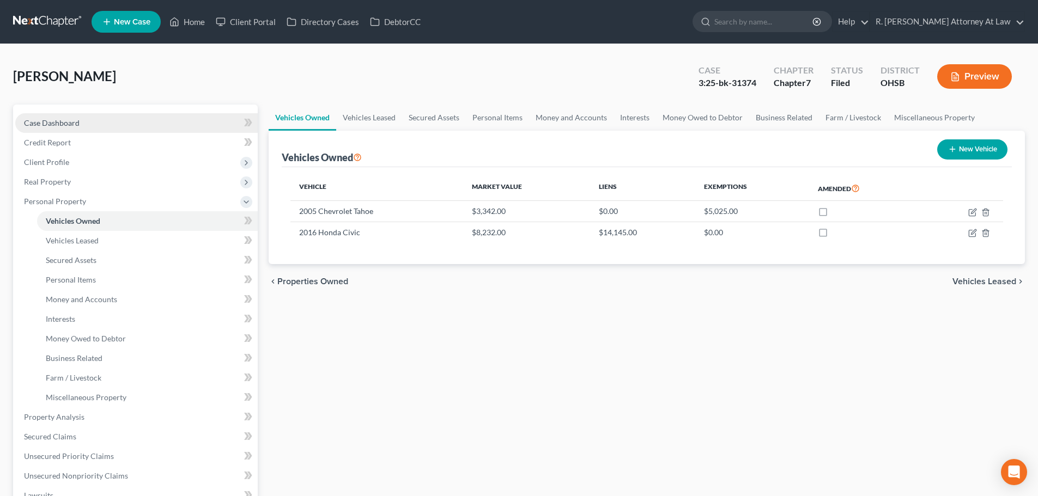
click at [29, 117] on link "Case Dashboard" at bounding box center [136, 123] width 242 height 20
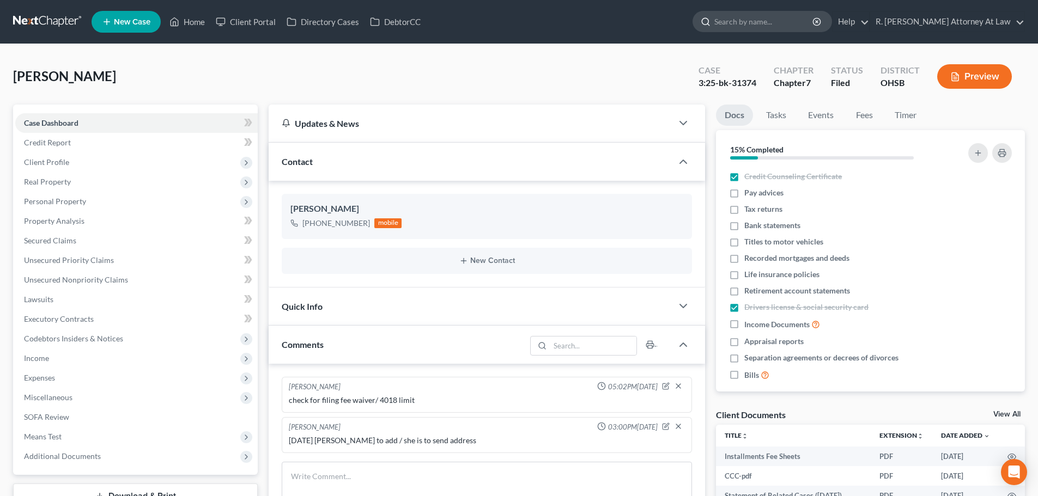
click at [735, 20] on input "search" at bounding box center [764, 21] width 100 height 20
type input "clark"
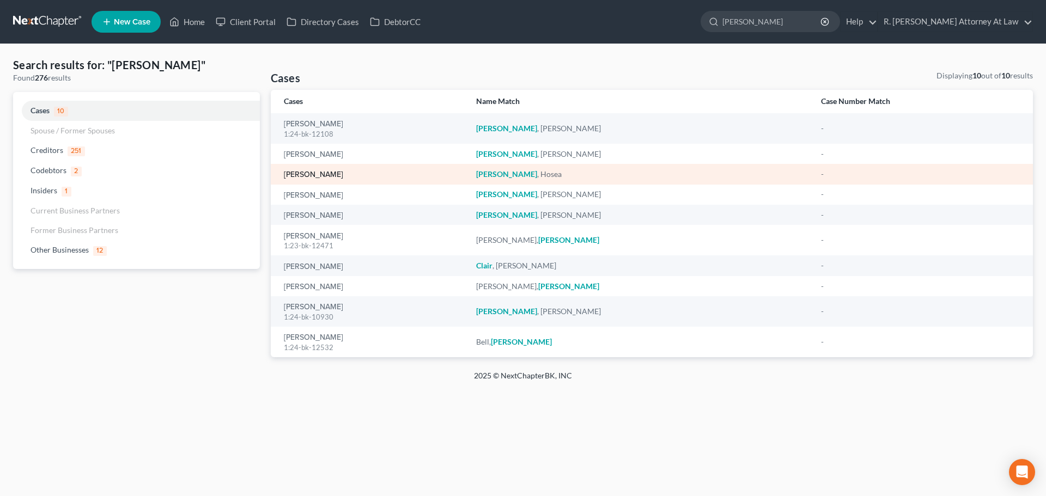
click at [293, 172] on link "Clark, Hosea" at bounding box center [313, 175] width 59 height 8
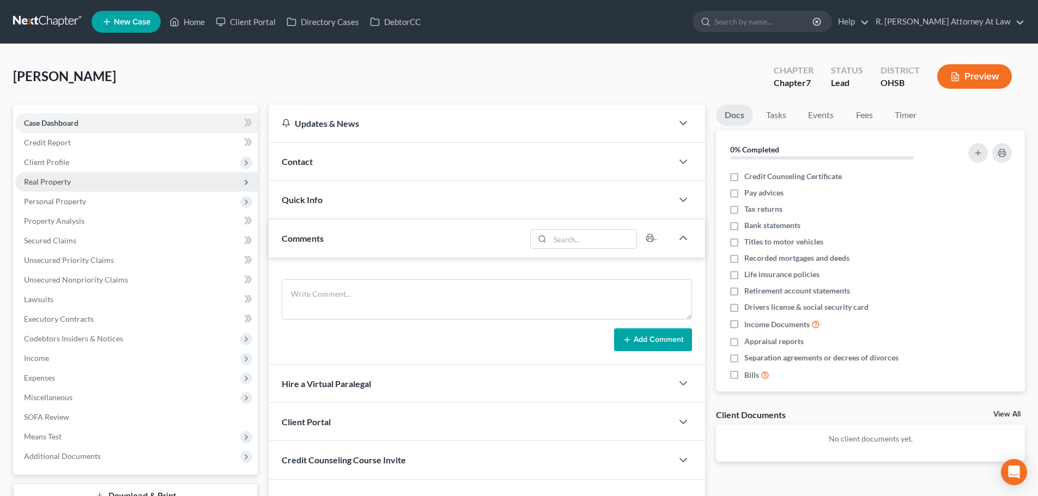
click at [48, 180] on span "Real Property" at bounding box center [47, 181] width 47 height 9
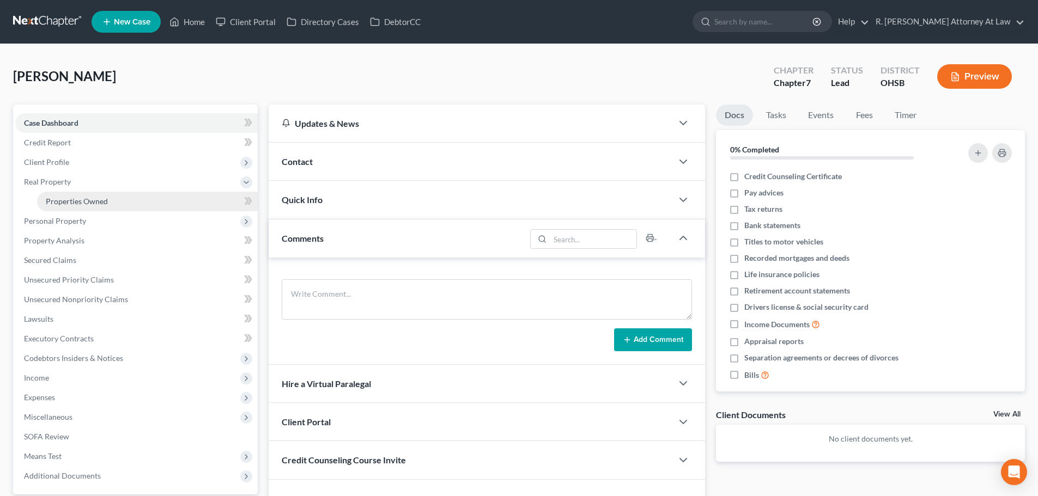
click at [51, 204] on span "Properties Owned" at bounding box center [77, 201] width 62 height 9
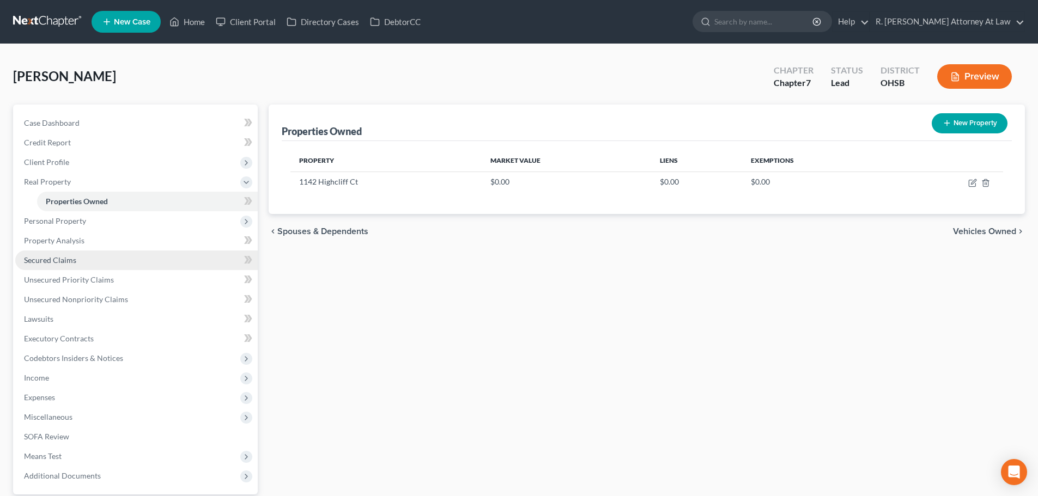
click at [39, 259] on span "Secured Claims" at bounding box center [50, 259] width 52 height 9
